Goal: Contribute content: Add original content to the website for others to see

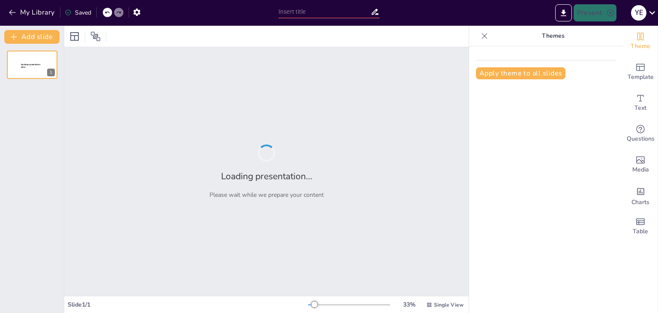
type input "que son los bitcoins, que son los criptoactivos, los indicadores KPI en finanzas"
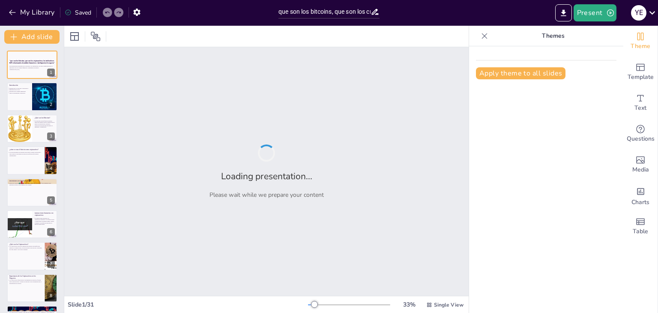
checkbox input "true"
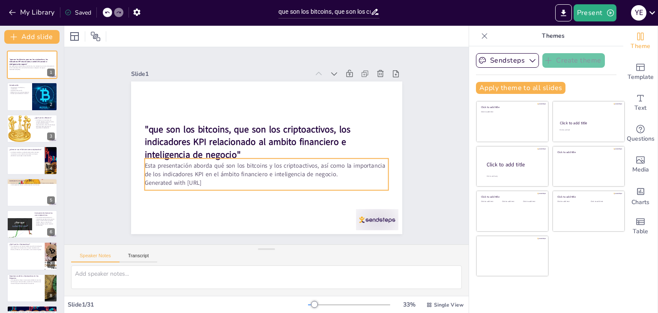
checkbox input "true"
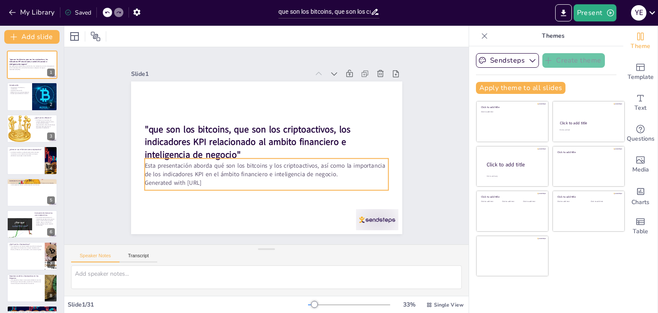
checkbox input "true"
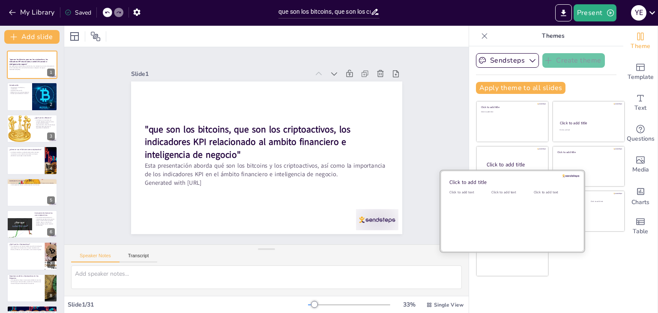
click at [515, 210] on div "Click to add text" at bounding box center [511, 216] width 39 height 53
checkbox input "true"
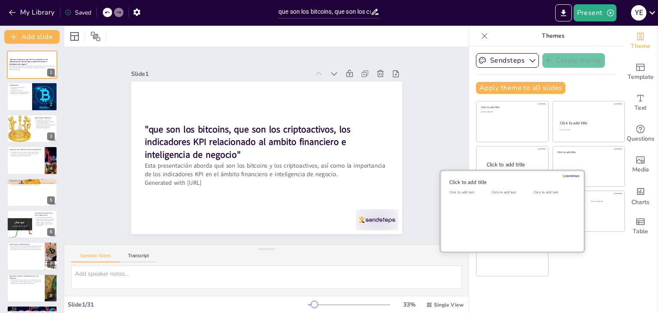
checkbox input "true"
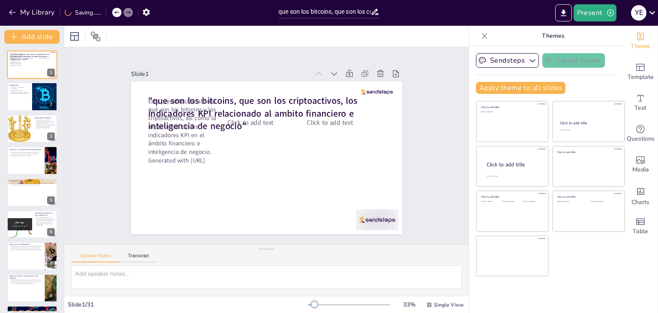
checkbox input "true"
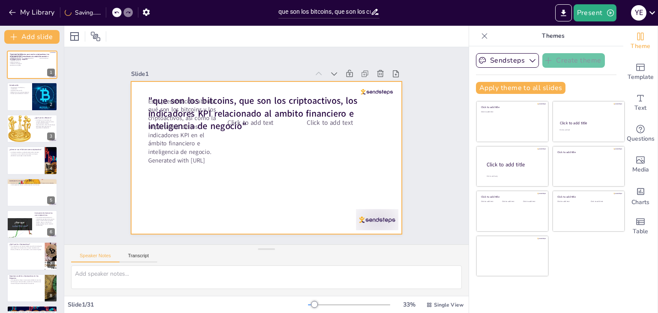
checkbox input "true"
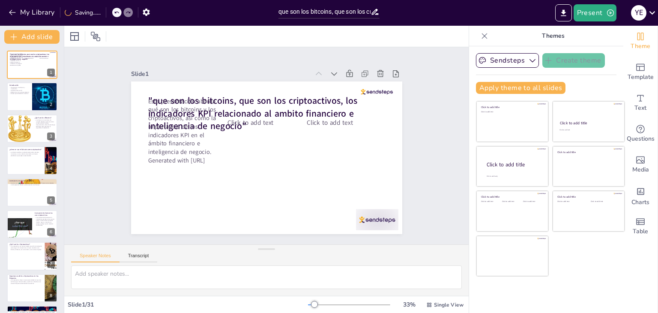
checkbox input "true"
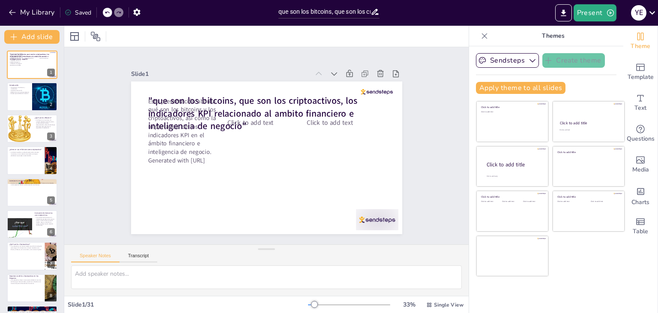
checkbox input "true"
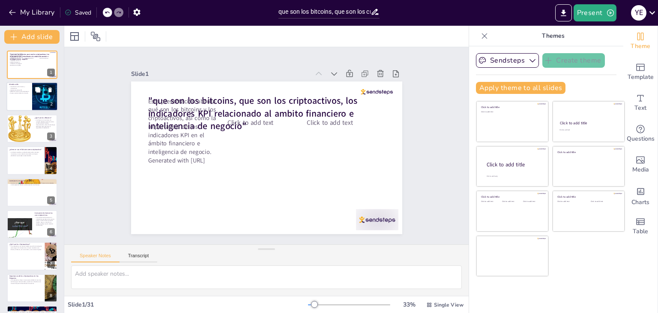
checkbox input "true"
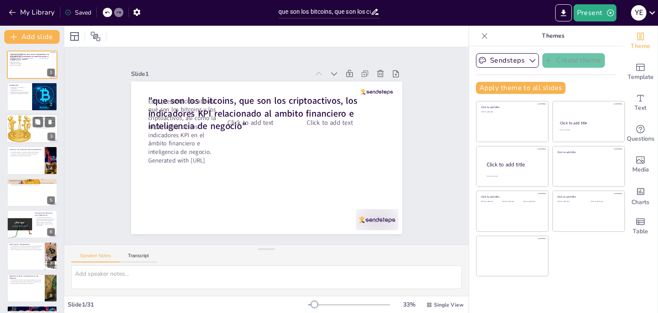
checkbox input "true"
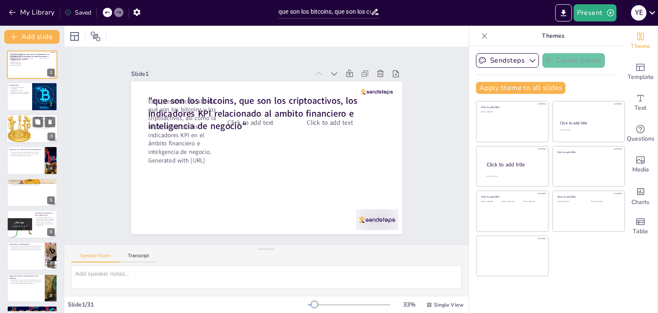
checkbox input "true"
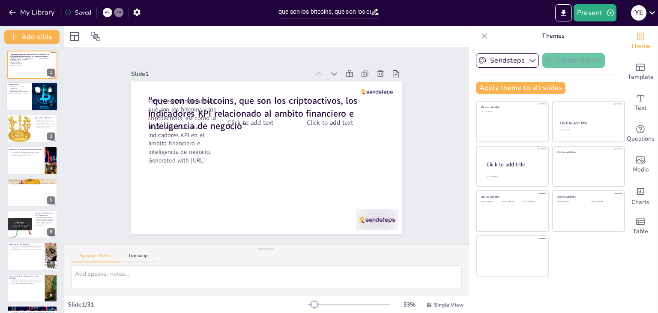
checkbox input "true"
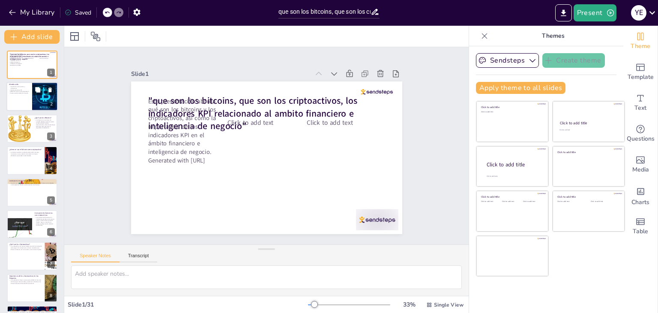
checkbox input "true"
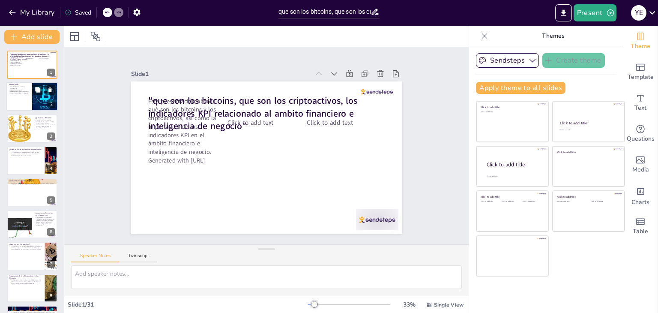
click at [33, 101] on div at bounding box center [45, 96] width 58 height 29
type textarea "Lor ipsumdol s ametconsectet adi elitseddoeius te incid ut lab et dolorema ali …"
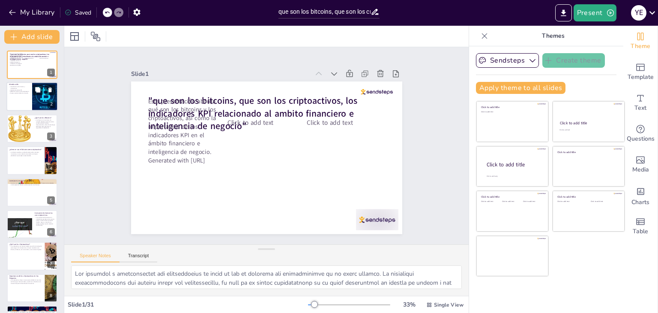
checkbox input "true"
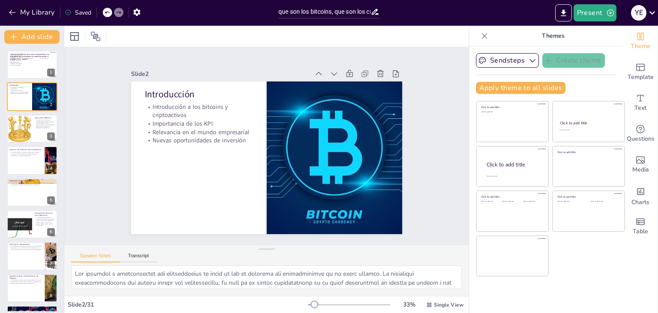
checkbox input "true"
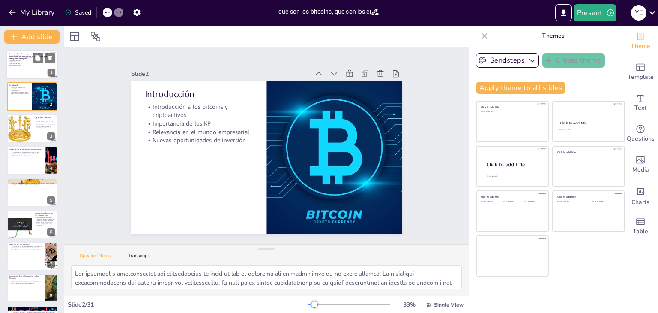
checkbox input "true"
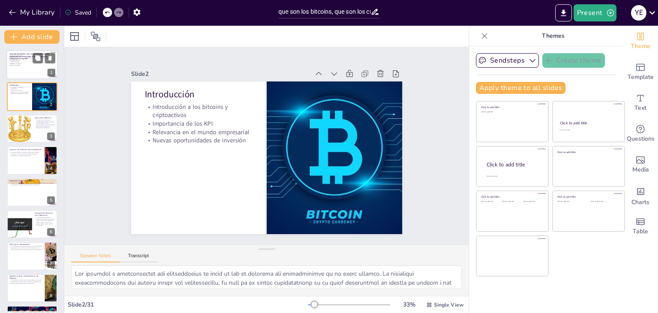
checkbox input "true"
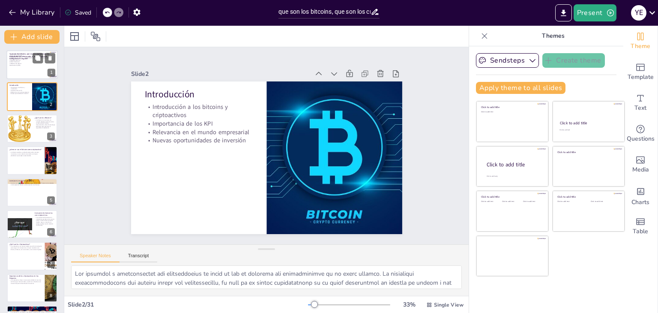
checkbox input "true"
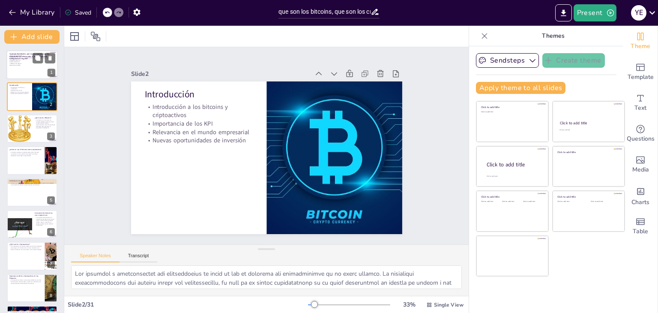
checkbox input "true"
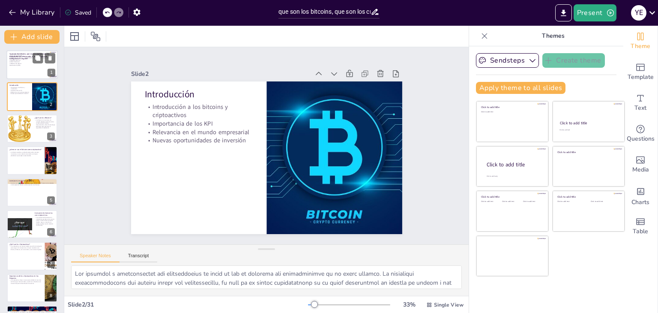
checkbox input "true"
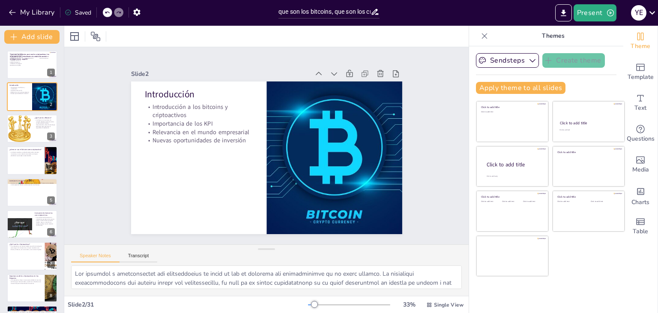
checkbox input "true"
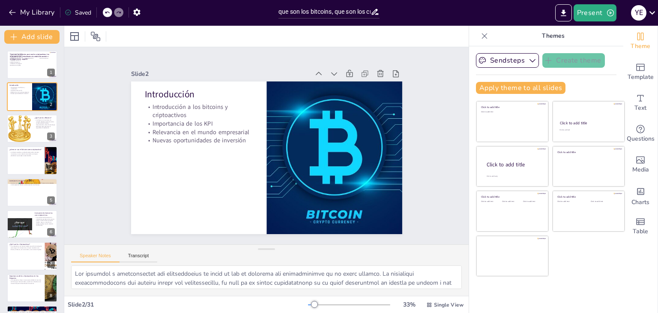
checkbox input "true"
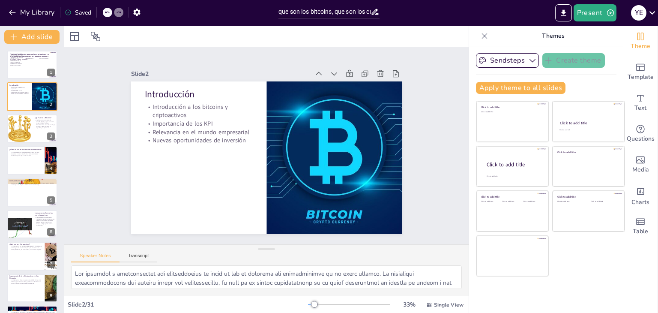
checkbox input "true"
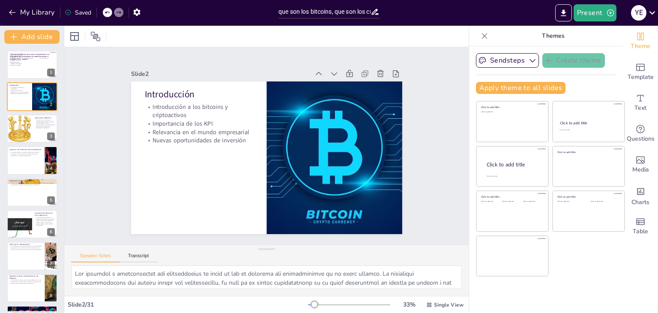
checkbox input "true"
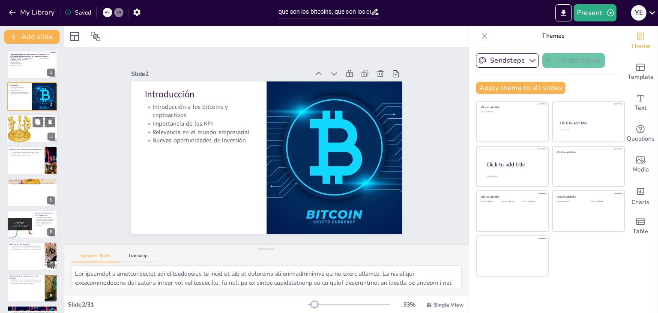
checkbox input "true"
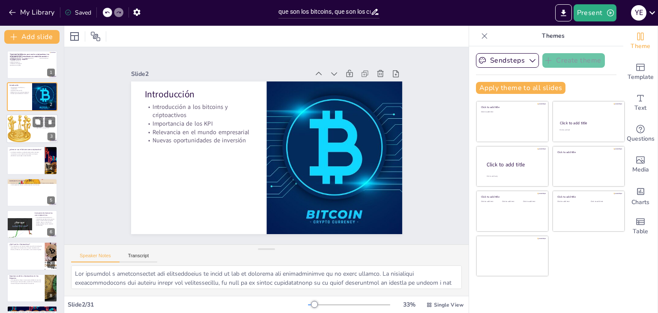
checkbox input "true"
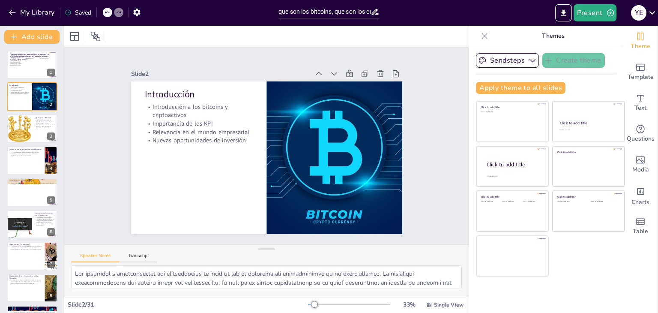
checkbox input "true"
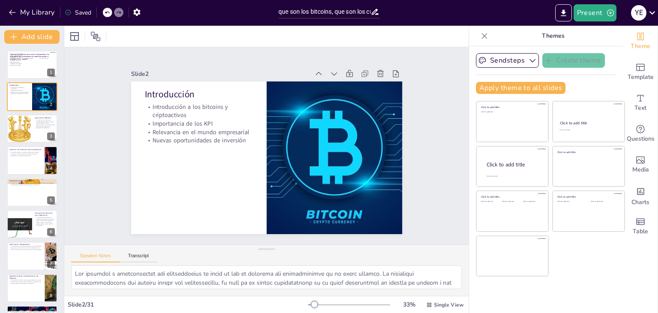
checkbox input "true"
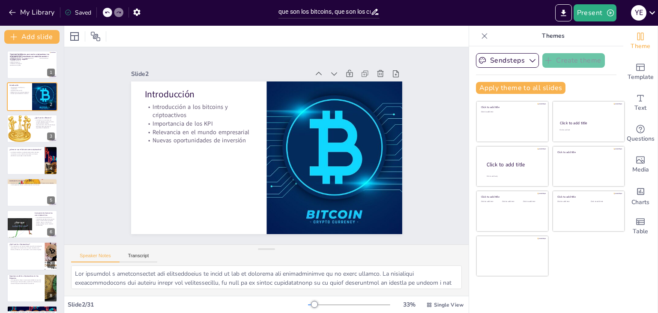
checkbox input "true"
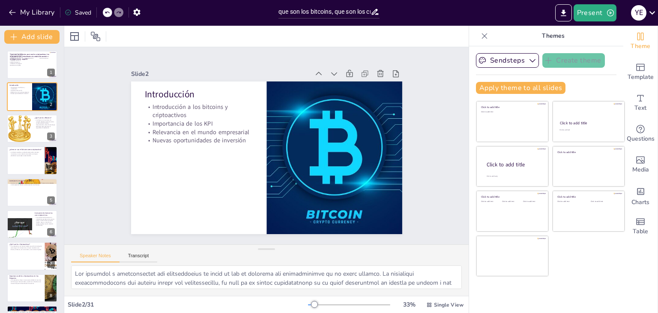
checkbox input "true"
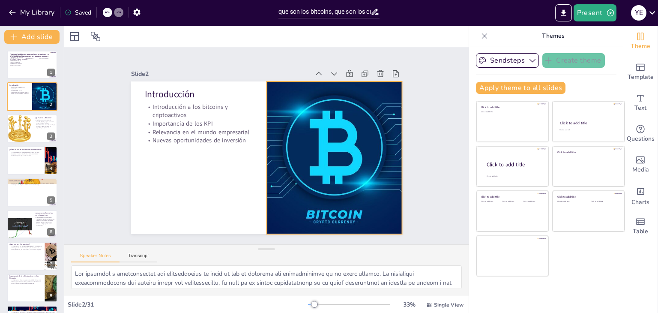
checkbox input "true"
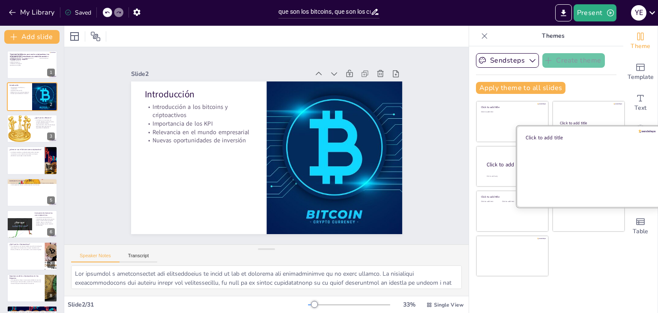
click at [573, 160] on div at bounding box center [589, 166] width 144 height 81
checkbox input "true"
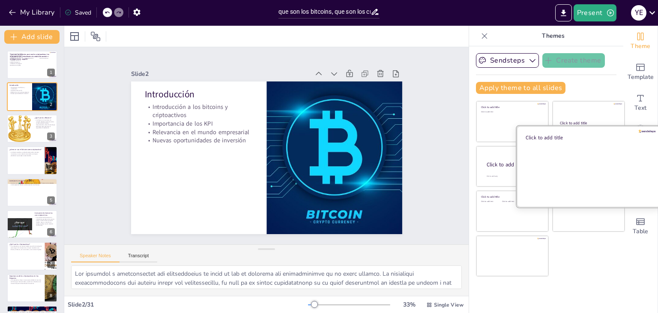
checkbox input "true"
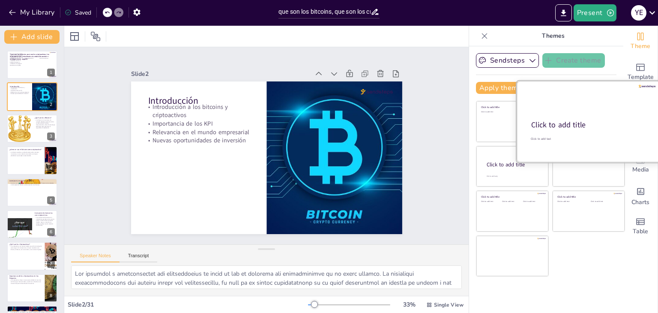
click at [562, 117] on div at bounding box center [589, 121] width 144 height 81
checkbox input "true"
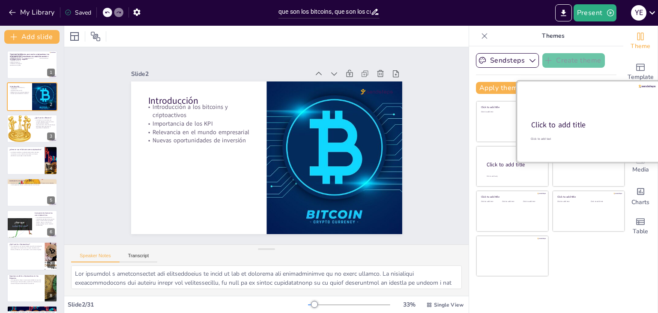
checkbox input "true"
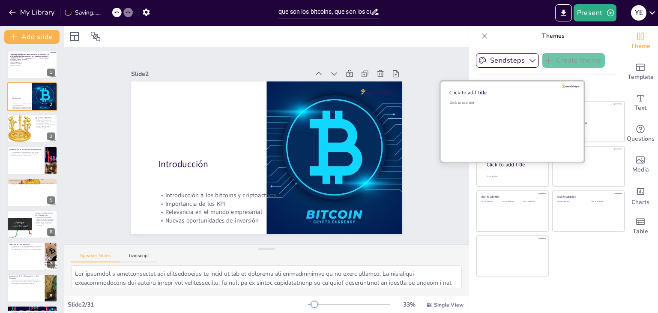
click at [485, 130] on div "Click to add text" at bounding box center [511, 126] width 123 height 53
checkbox input "true"
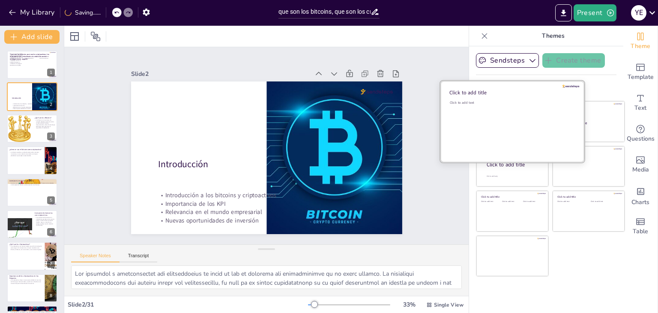
checkbox input "true"
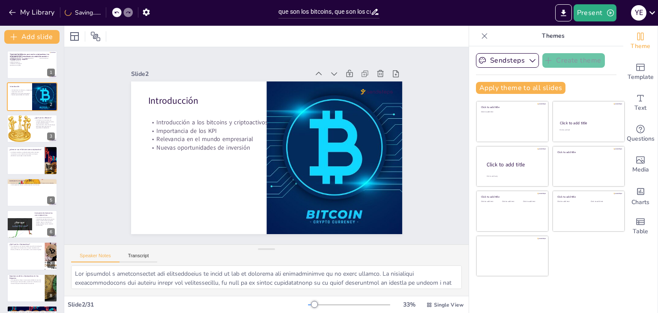
checkbox input "true"
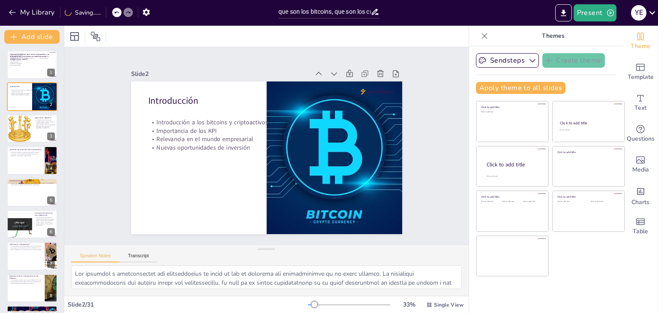
checkbox input "true"
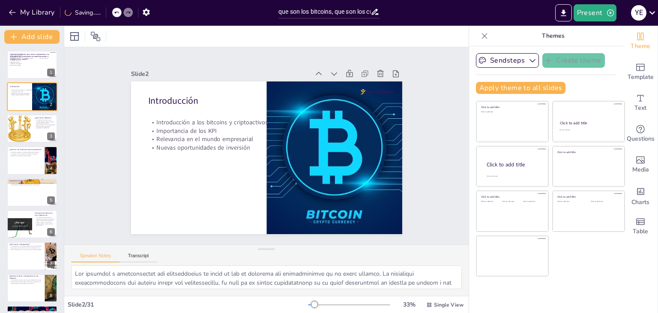
checkbox input "true"
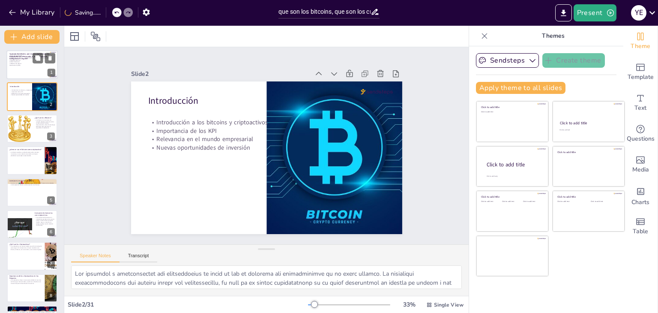
checkbox input "true"
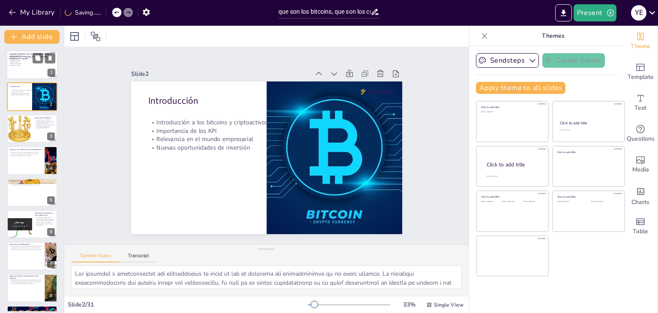
click at [13, 70] on div at bounding box center [31, 64] width 51 height 29
checkbox input "true"
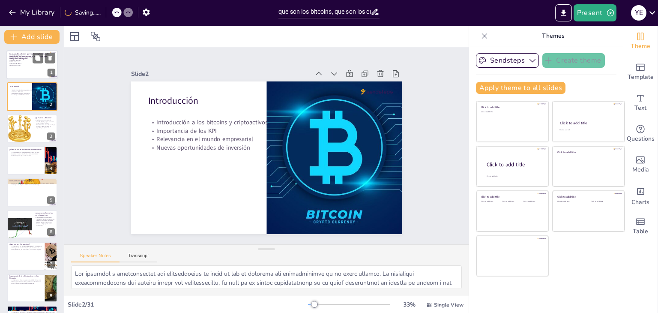
checkbox input "true"
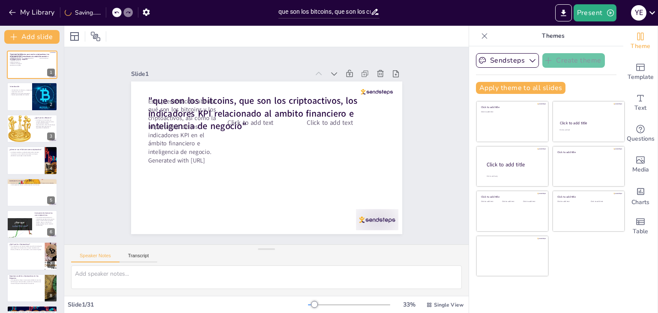
checkbox input "true"
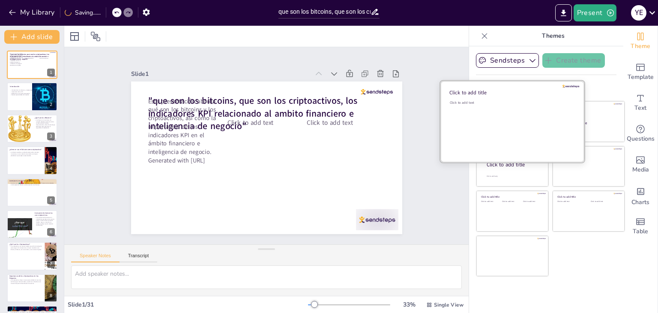
click at [495, 123] on div "Click to add text" at bounding box center [511, 126] width 123 height 53
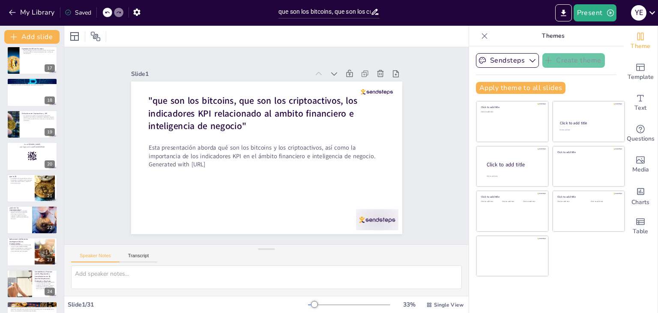
scroll to position [643, 0]
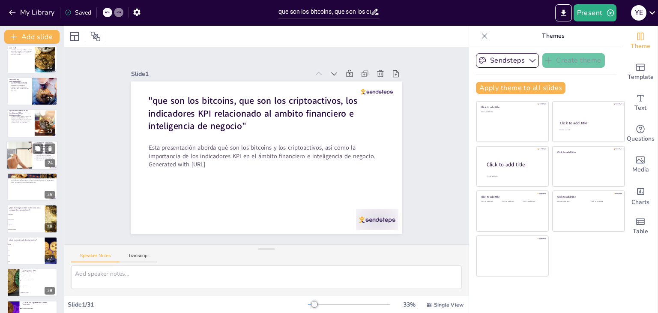
click at [19, 147] on div at bounding box center [18, 155] width 49 height 29
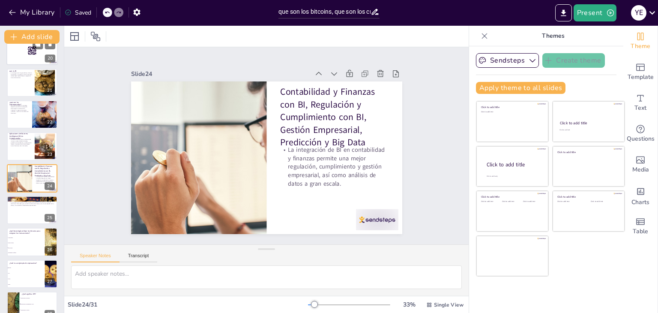
click at [48, 126] on div "22" at bounding box center [50, 122] width 10 height 8
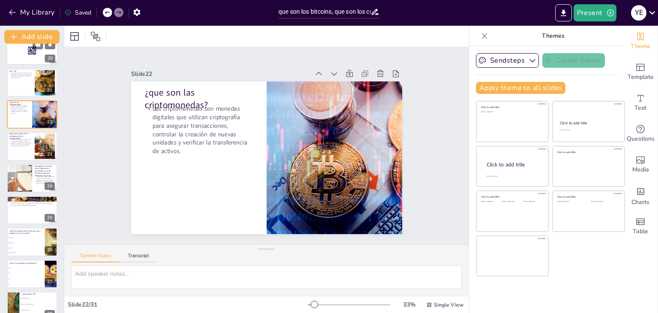
scroll to position [556, 0]
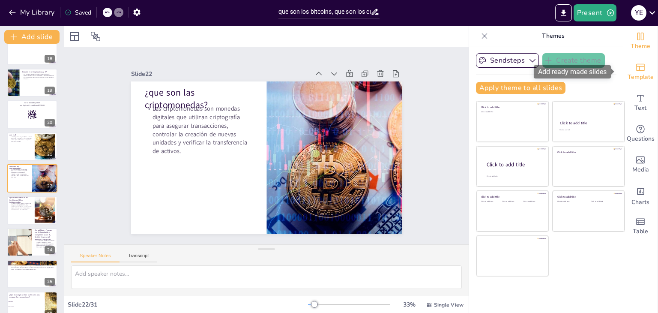
click at [645, 66] on div "Template" at bounding box center [641, 72] width 34 height 31
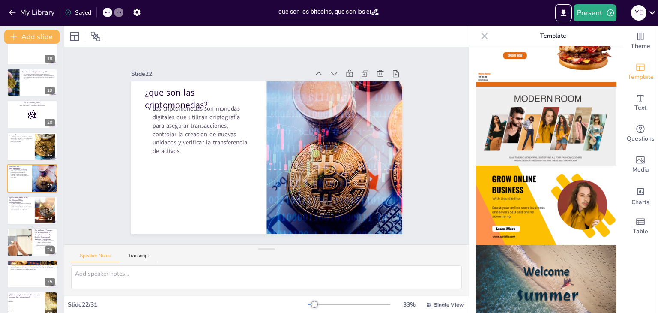
scroll to position [171, 0]
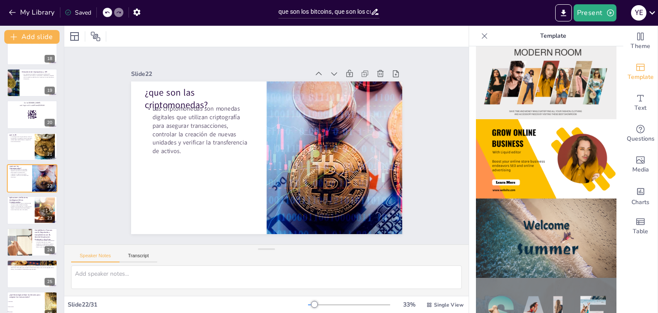
click at [540, 119] on img at bounding box center [546, 158] width 141 height 79
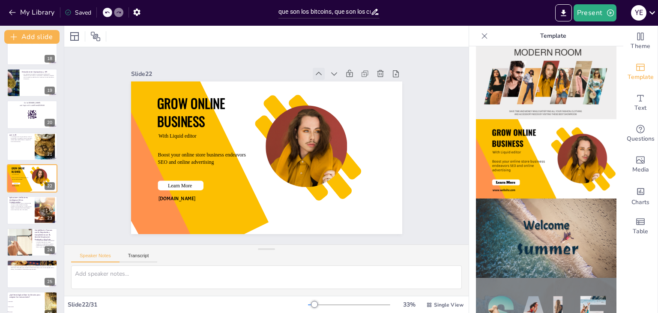
click at [331, 86] on div at bounding box center [338, 93] width 15 height 15
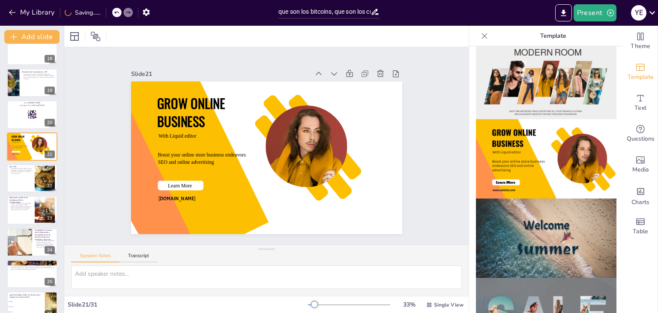
click at [368, 78] on div at bounding box center [368, 93] width 93 height 31
click at [383, 81] on icon at bounding box center [387, 85] width 9 height 9
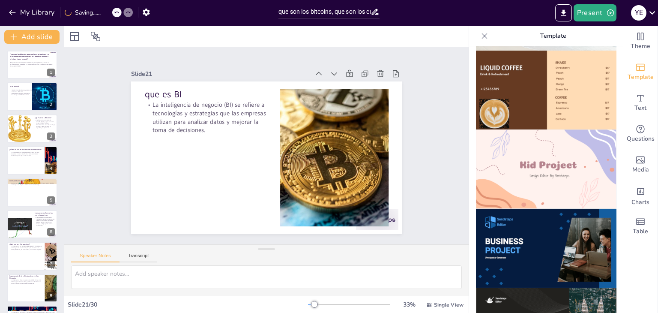
scroll to position [600, 0]
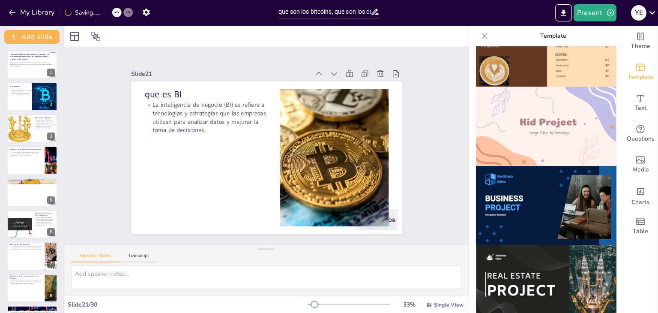
click at [525, 181] on img at bounding box center [546, 205] width 141 height 79
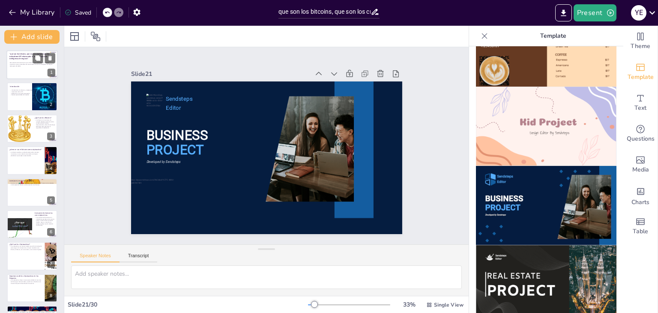
click at [31, 73] on div at bounding box center [31, 64] width 51 height 29
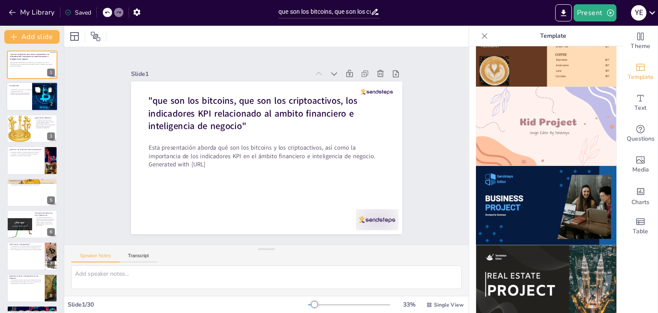
click at [36, 91] on icon at bounding box center [37, 89] width 5 height 5
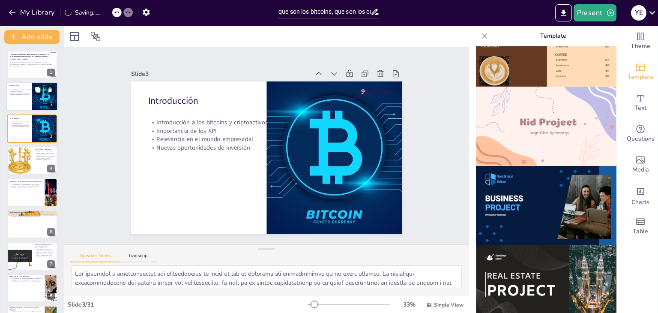
click at [27, 95] on p "Nuevas oportunidades de inversión" at bounding box center [32, 95] width 44 height 2
click at [39, 120] on icon at bounding box center [37, 121] width 5 height 5
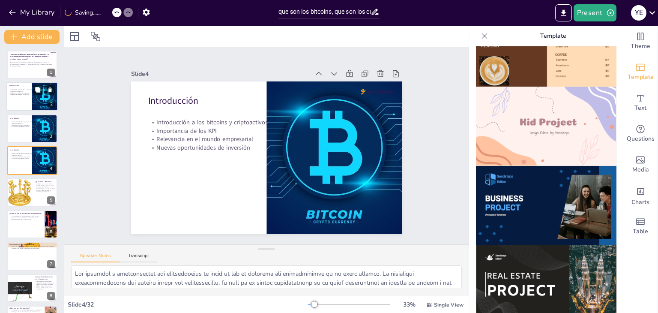
click at [30, 100] on div at bounding box center [31, 96] width 51 height 29
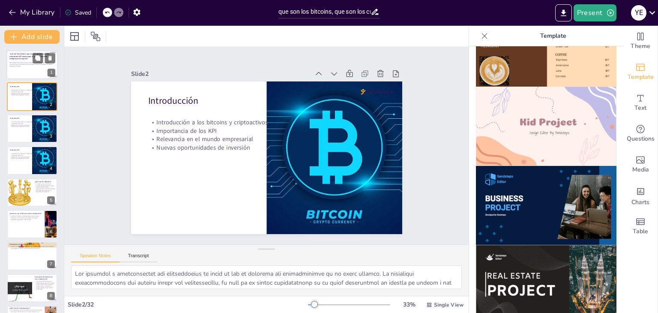
click at [38, 67] on div "Esta presentación aborda qué son los bitcoins y los criptoactivos, así como la …" at bounding box center [32, 64] width 44 height 15
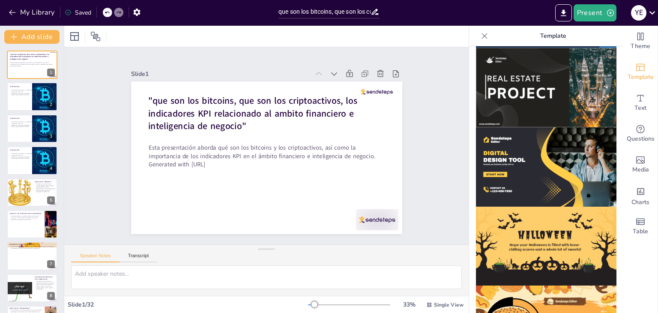
scroll to position [821, 0]
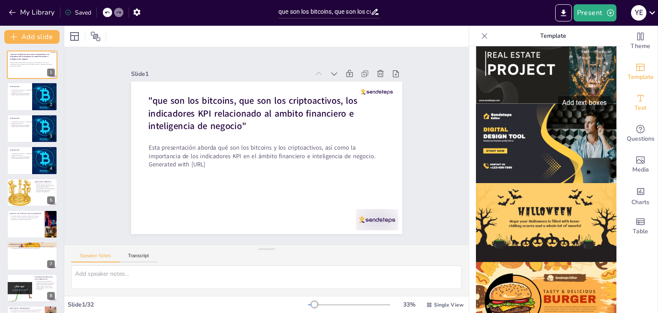
click at [626, 105] on div "Text" at bounding box center [641, 102] width 34 height 31
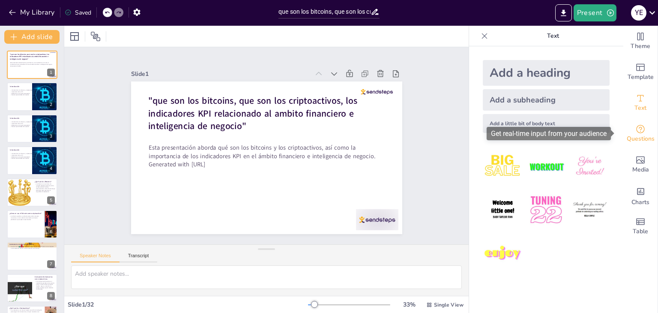
click at [638, 133] on icon "Get real-time input from your audience" at bounding box center [641, 129] width 10 height 10
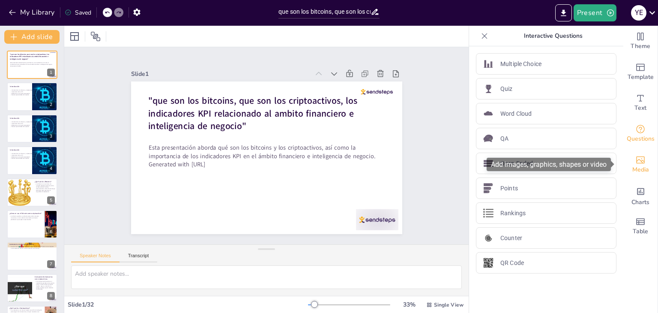
click at [639, 159] on div "Media" at bounding box center [641, 164] width 34 height 31
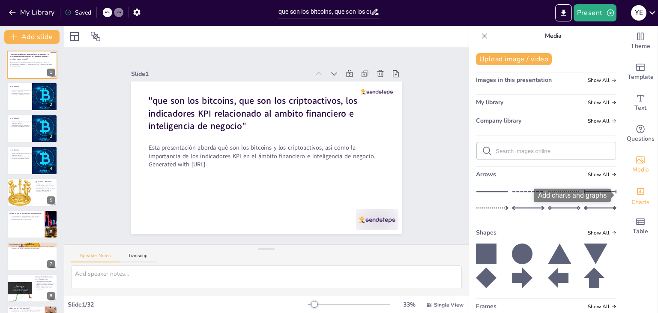
click at [627, 197] on div "Charts" at bounding box center [641, 195] width 34 height 31
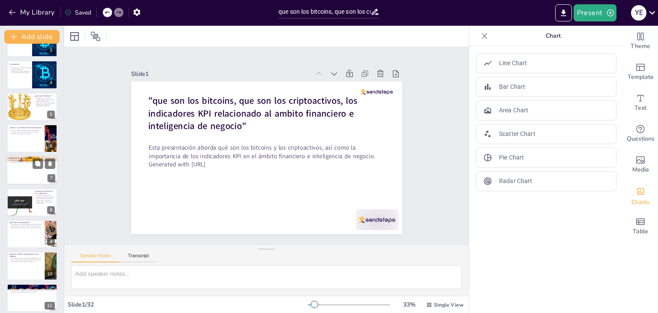
click at [33, 167] on div at bounding box center [44, 164] width 23 height 10
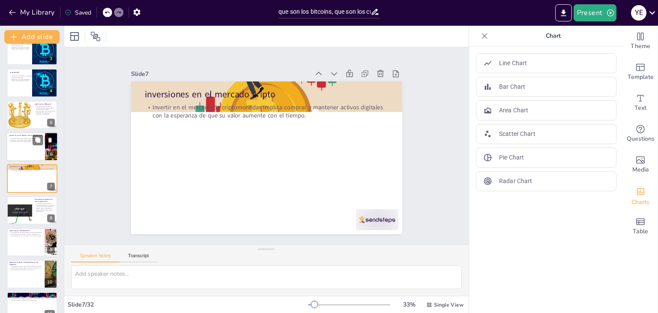
click at [48, 142] on icon at bounding box center [50, 140] width 6 height 6
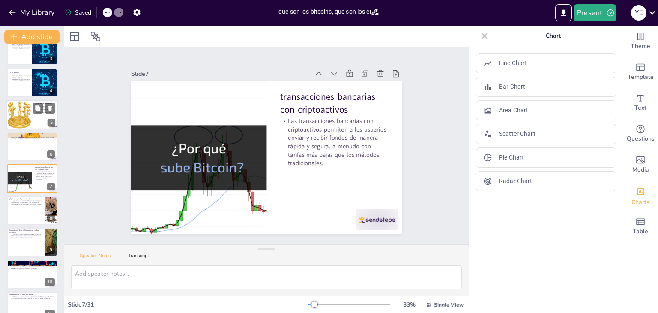
click at [36, 117] on div at bounding box center [31, 114] width 51 height 29
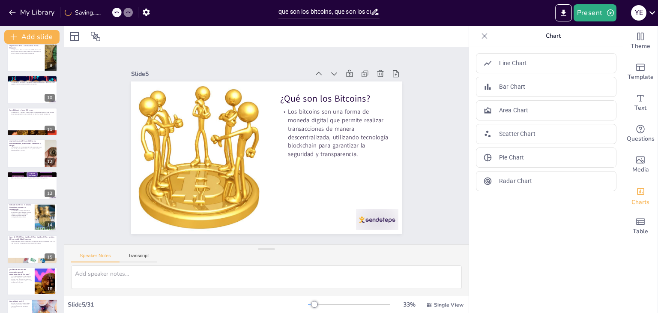
scroll to position [357, 0]
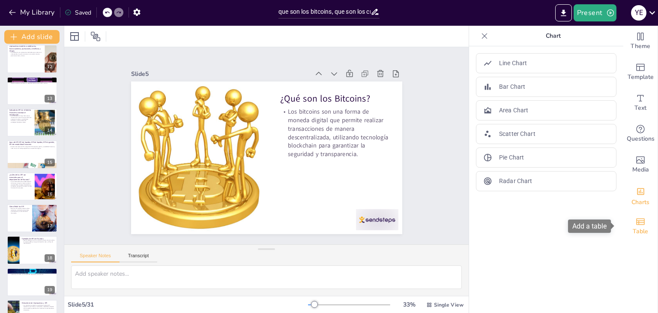
click at [633, 228] on span "Table" at bounding box center [640, 231] width 15 height 9
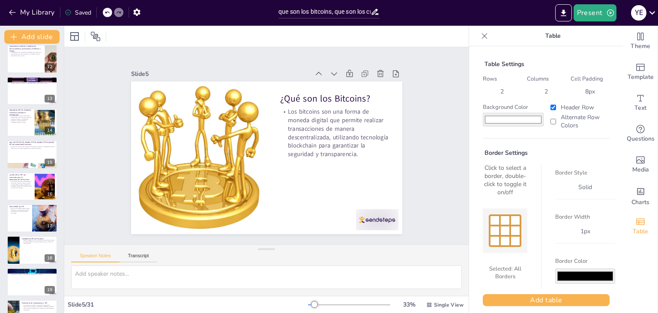
click at [639, 273] on div "Theme Template Text Questions Media Charts Table" at bounding box center [641, 169] width 35 height 287
click at [570, 12] on button "Export to PowerPoint" at bounding box center [563, 12] width 17 height 17
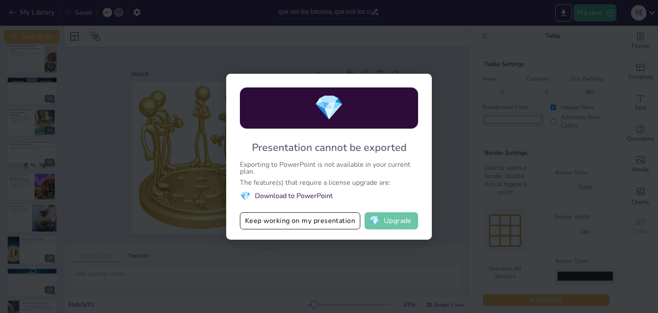
click at [399, 219] on button "💎 Upgrade" at bounding box center [392, 220] width 54 height 17
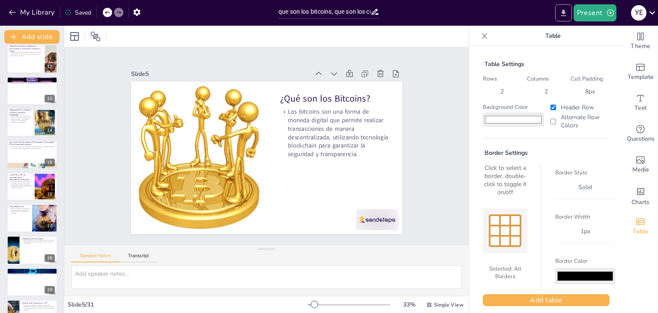
click at [566, 19] on button "Export to PowerPoint" at bounding box center [563, 12] width 17 height 17
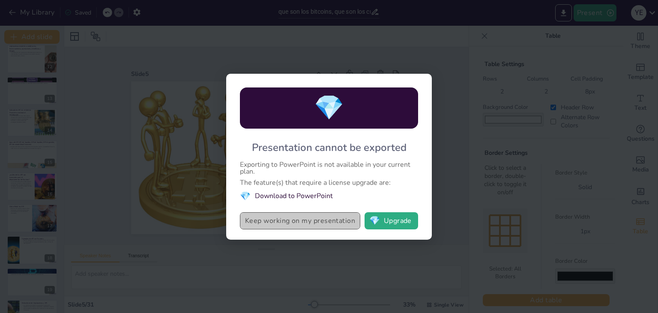
click at [312, 217] on button "Keep working on my presentation" at bounding box center [300, 220] width 120 height 17
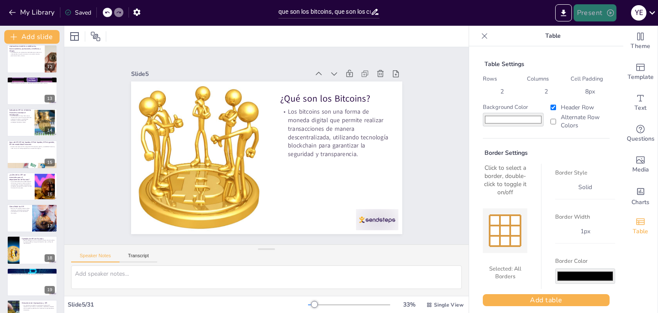
click at [603, 11] on button "Present" at bounding box center [595, 12] width 43 height 17
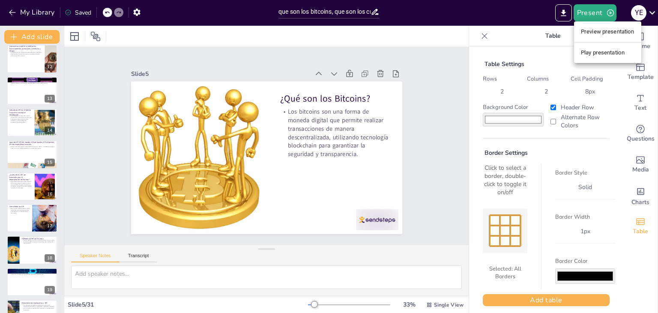
click at [561, 14] on div at bounding box center [329, 156] width 658 height 313
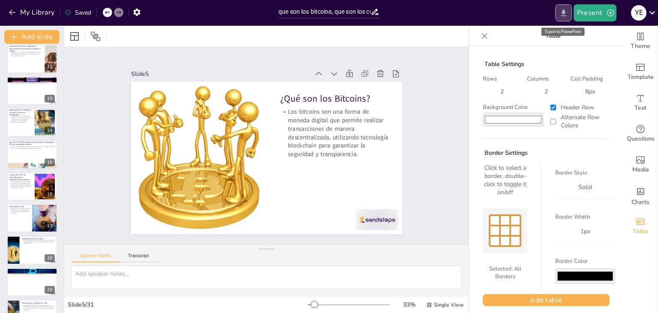
click at [560, 14] on icon "Export to PowerPoint" at bounding box center [563, 13] width 9 height 9
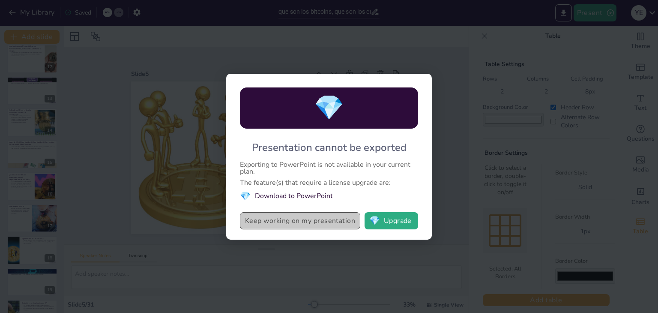
click at [297, 218] on button "Keep working on my presentation" at bounding box center [300, 220] width 120 height 17
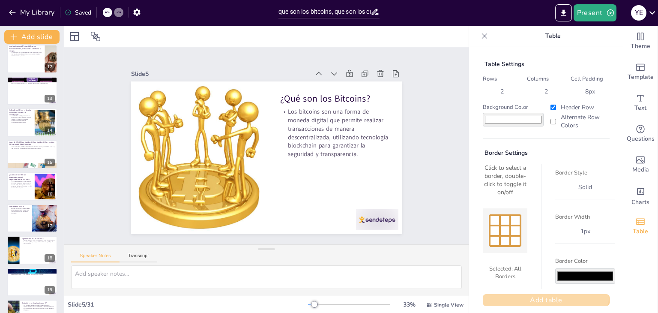
click at [539, 298] on button "Add table" at bounding box center [546, 300] width 127 height 12
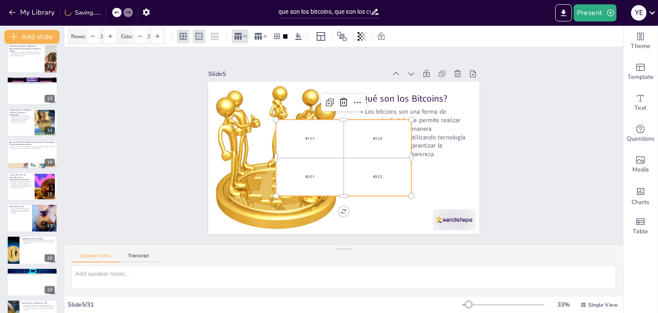
click at [345, 141] on div "R1 C2" at bounding box center [377, 139] width 65 height 36
drag, startPoint x: 334, startPoint y: 134, endPoint x: 340, endPoint y: 174, distance: 39.8
click at [339, 141] on p "R1 C1" at bounding box center [311, 135] width 66 height 12
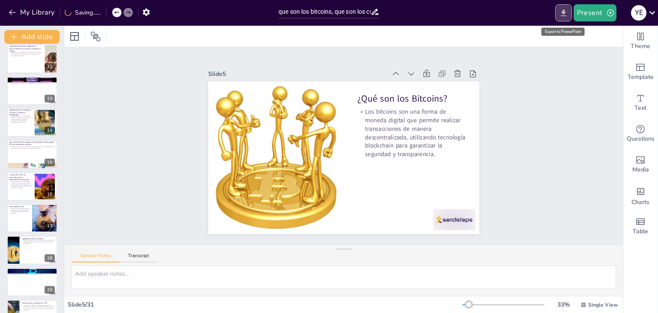
click at [571, 16] on button "Export to PowerPoint" at bounding box center [563, 12] width 17 height 17
click at [567, 15] on icon "Export to PowerPoint" at bounding box center [563, 13] width 9 height 9
click at [567, 15] on div "My Library Saving...... que son los bitcoins, que son los criptoactivos, los in…" at bounding box center [329, 156] width 658 height 313
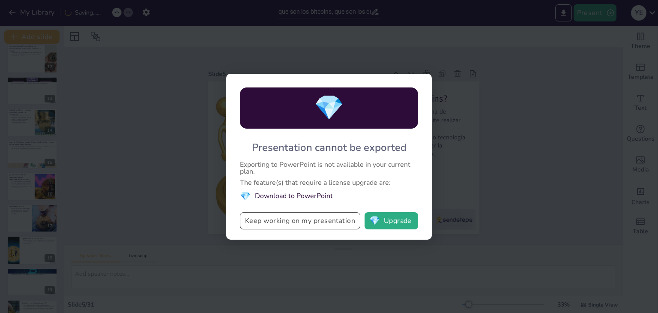
click at [283, 217] on button "Keep working on my presentation" at bounding box center [300, 220] width 120 height 17
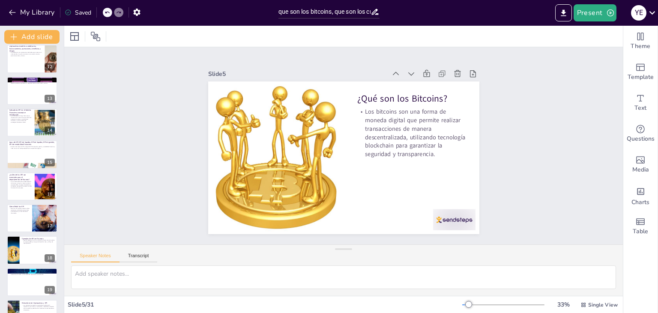
click at [30, 72] on div ""que son los bitcoins, que son los criptoactivos, los indicadores KPI relaciona…" at bounding box center [32, 186] width 64 height 985
click at [43, 56] on div at bounding box center [44, 52] width 22 height 10
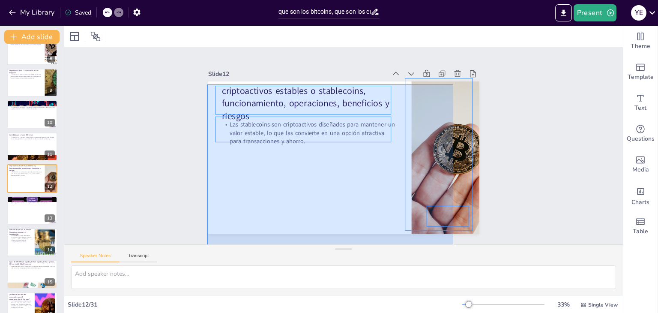
drag, startPoint x: 209, startPoint y: 87, endPoint x: 475, endPoint y: 217, distance: 296.3
click at [462, 248] on div "Slide 1 "que son los bitcoins, que son los criptoactivos, los indicadores KPI r…" at bounding box center [343, 171] width 559 height 249
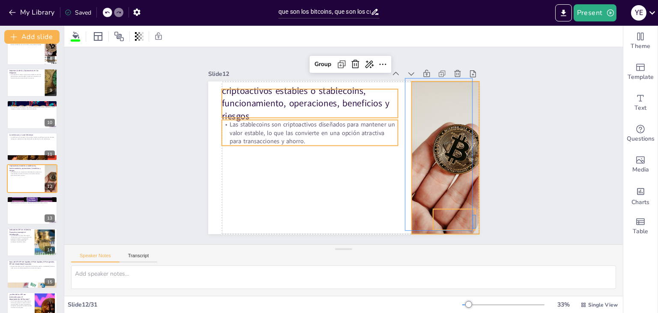
click at [476, 215] on div "Slide 1 "que son los bitcoins, que son los criptoactivos, los indicadores KPI r…" at bounding box center [344, 145] width 336 height 209
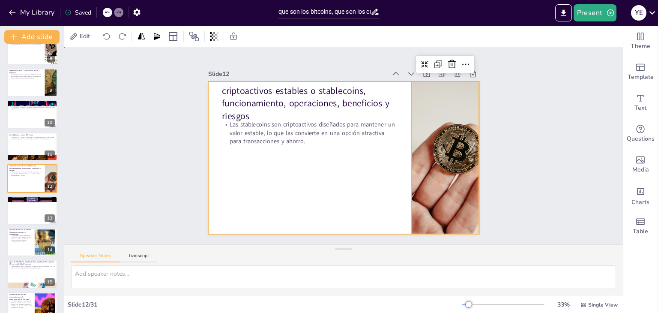
click at [210, 84] on div at bounding box center [333, 152] width 283 height 309
click at [88, 12] on div "Saved" at bounding box center [78, 13] width 27 height 8
click at [69, 12] on icon at bounding box center [68, 13] width 6 height 6
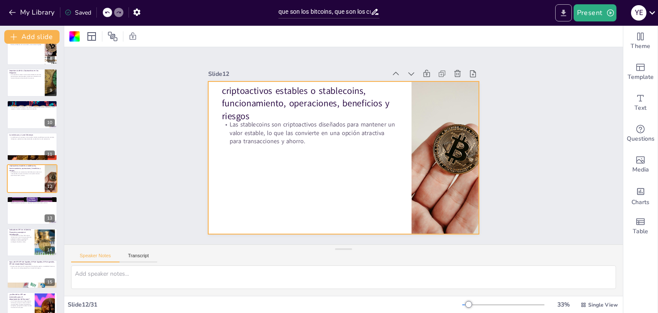
click at [563, 16] on icon "Export to PowerPoint" at bounding box center [563, 12] width 5 height 6
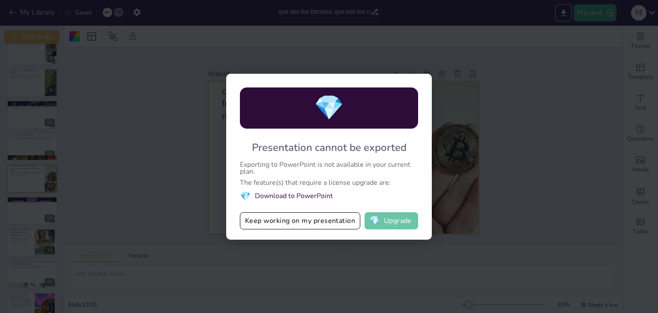
click at [393, 222] on button "💎 Upgrade" at bounding box center [392, 220] width 54 height 17
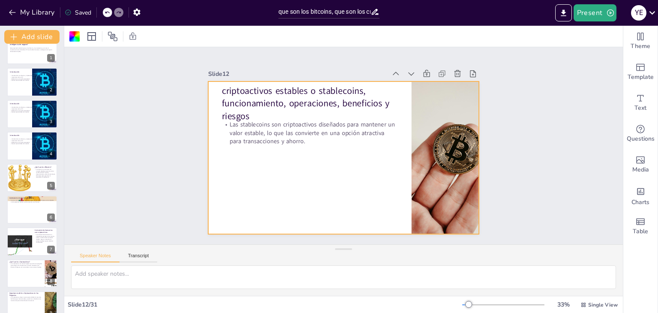
scroll to position [0, 0]
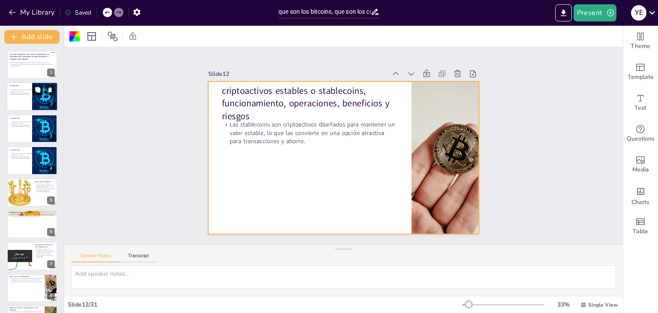
click at [33, 91] on button at bounding box center [38, 90] width 10 height 10
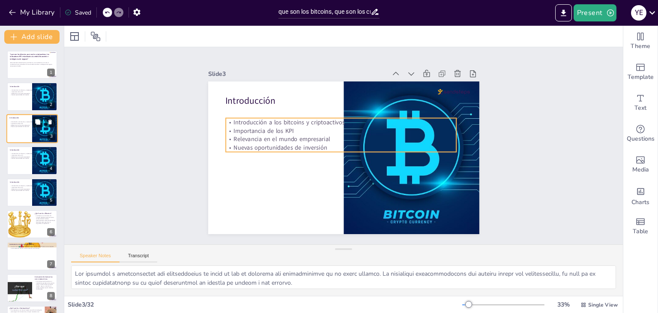
click at [29, 126] on p "Nuevas oportunidades de inversión" at bounding box center [32, 127] width 44 height 2
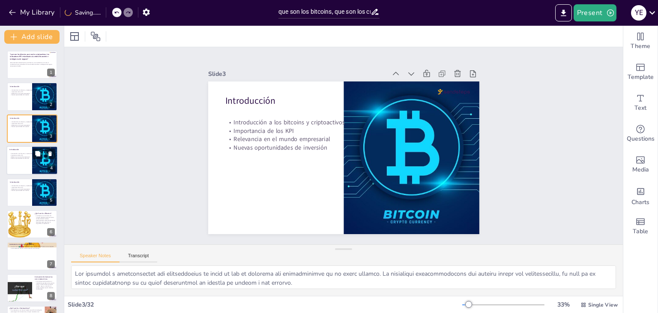
click at [30, 170] on div at bounding box center [31, 160] width 51 height 29
